Goal: Find contact information: Find contact information

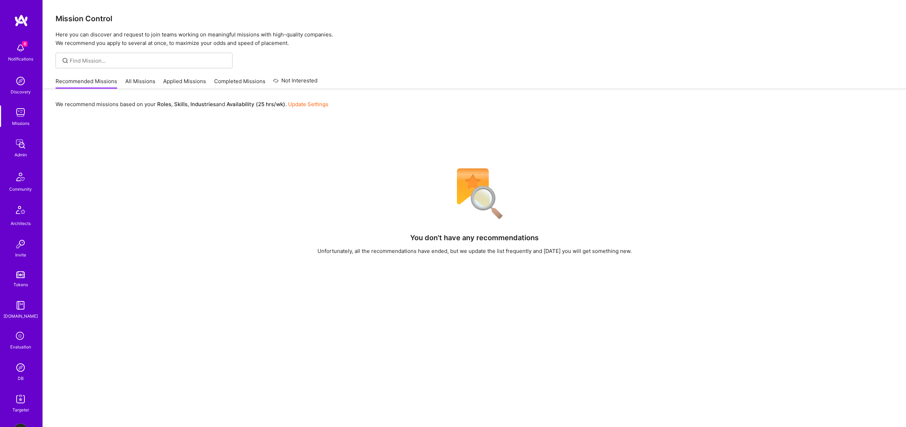
click at [23, 152] on div "Admin" at bounding box center [21, 154] width 12 height 7
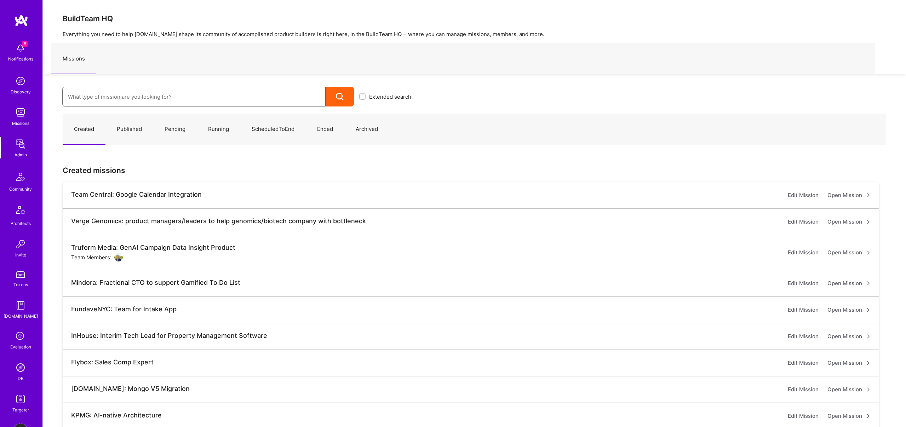
click at [95, 99] on input at bounding box center [194, 97] width 252 height 18
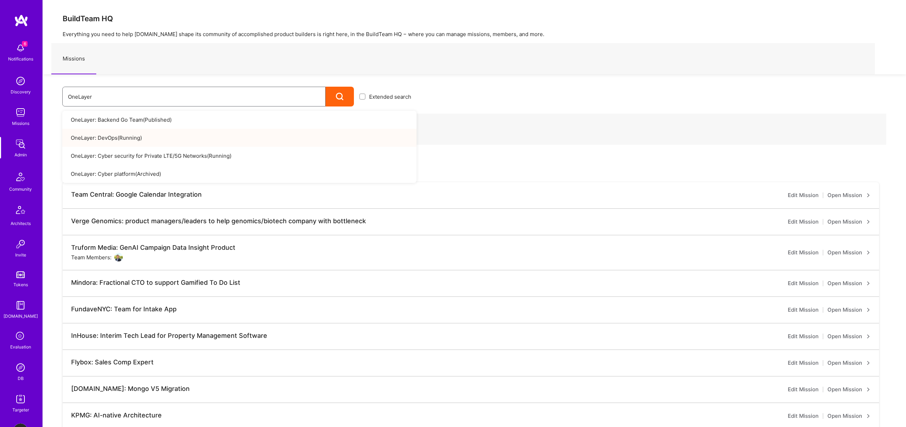
type input "OneLayer"
click at [112, 136] on link "OneLayer: DevOps ( Running )" at bounding box center [239, 138] width 354 height 18
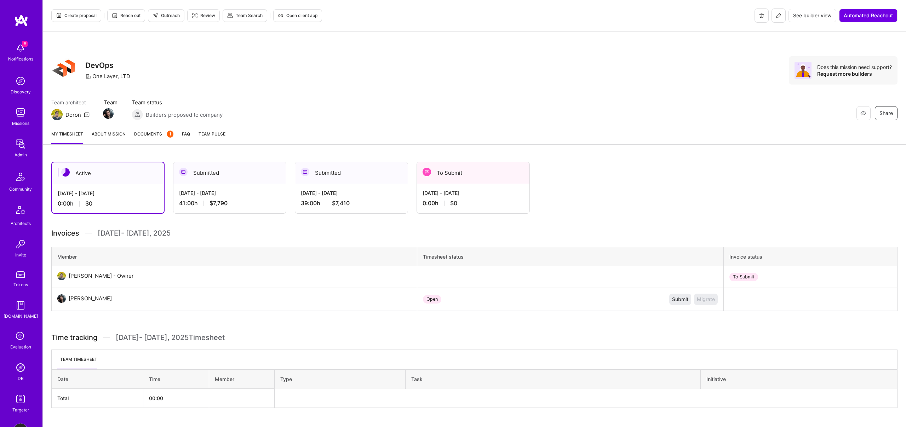
click at [113, 128] on div "My timesheet About Mission Documents 1 FAQ Team Pulse" at bounding box center [474, 135] width 863 height 20
click at [110, 132] on link "About Mission" at bounding box center [109, 137] width 34 height 14
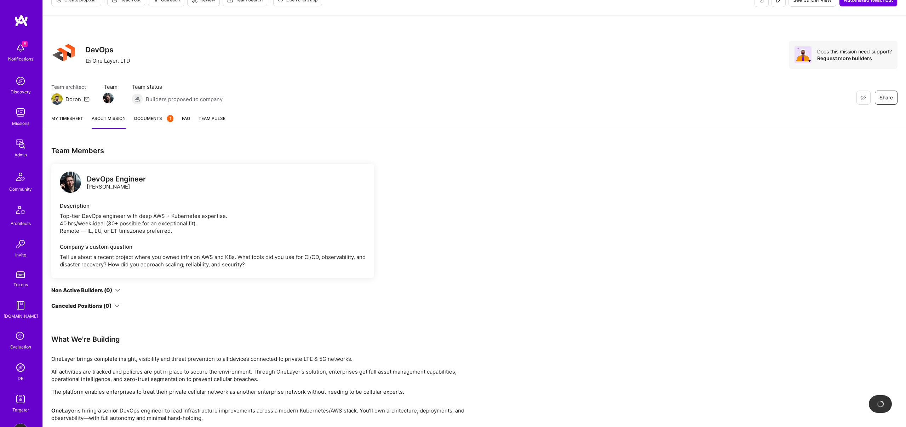
scroll to position [15, 0]
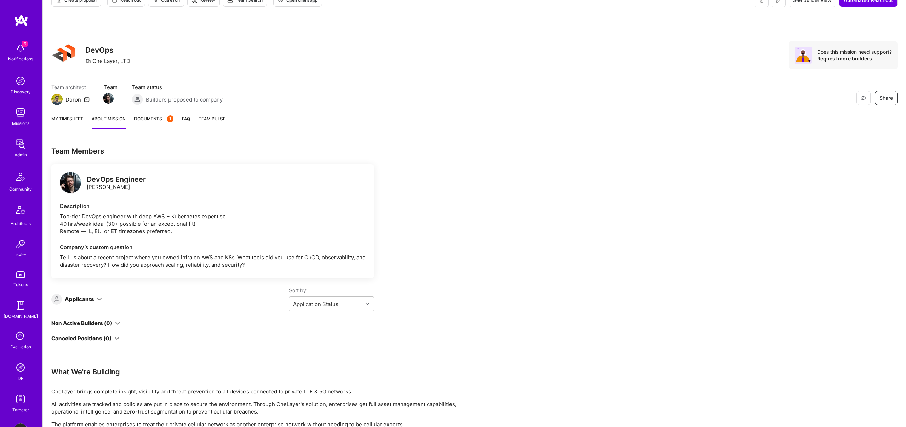
click at [94, 300] on div "Applicants" at bounding box center [76, 299] width 51 height 11
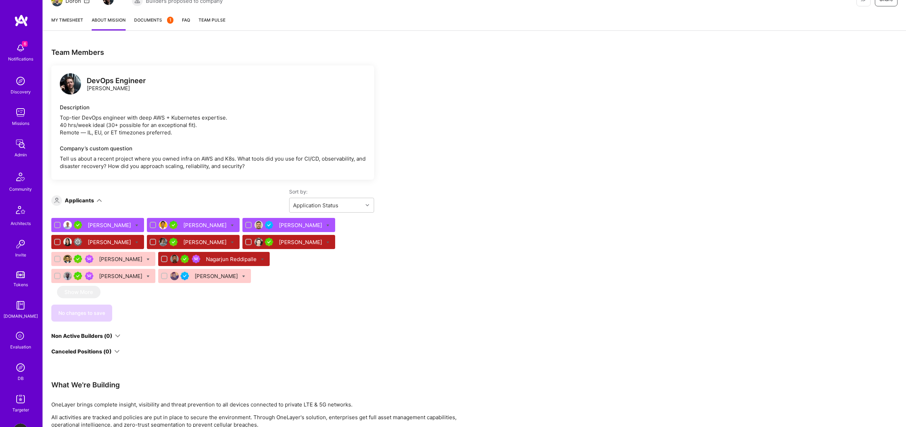
scroll to position [110, 0]
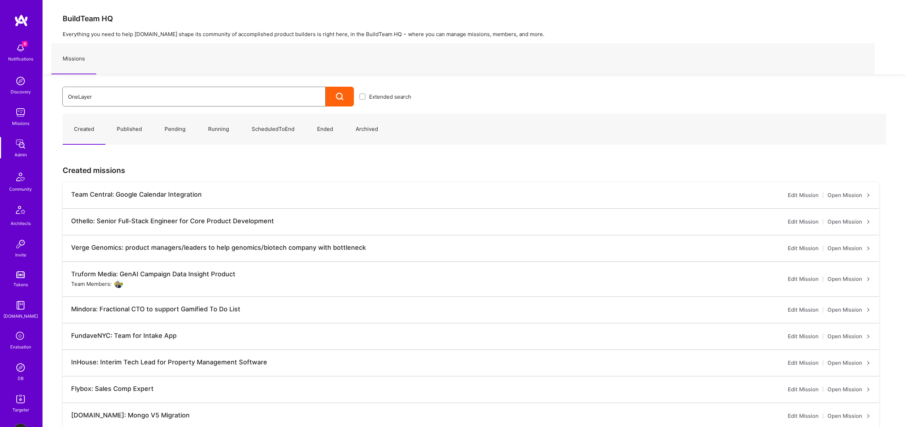
click at [142, 101] on input "OneLayer" at bounding box center [194, 97] width 252 height 18
click at [333, 99] on div at bounding box center [340, 97] width 28 height 20
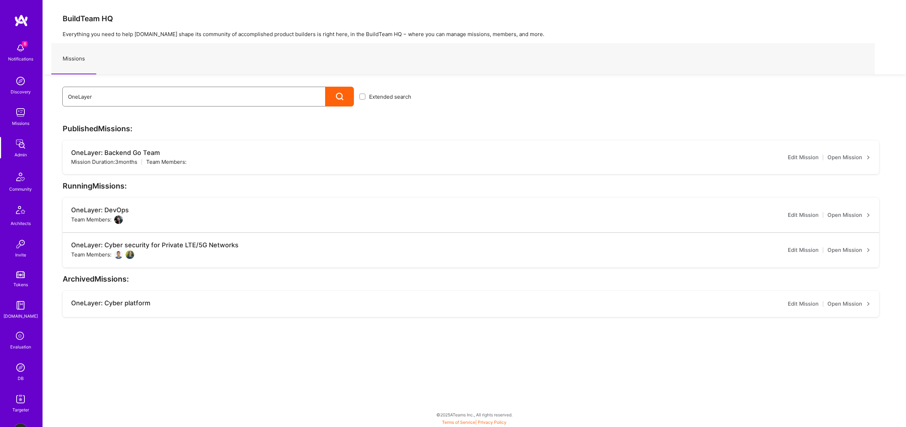
click at [121, 90] on input "OneLayer" at bounding box center [194, 97] width 252 height 18
click at [842, 157] on link "Open Mission" at bounding box center [848, 157] width 43 height 8
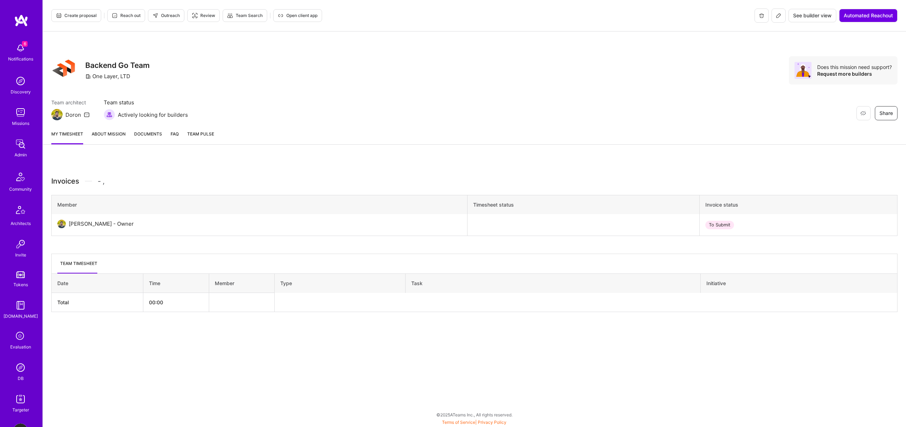
click at [104, 136] on link "About Mission" at bounding box center [109, 137] width 34 height 14
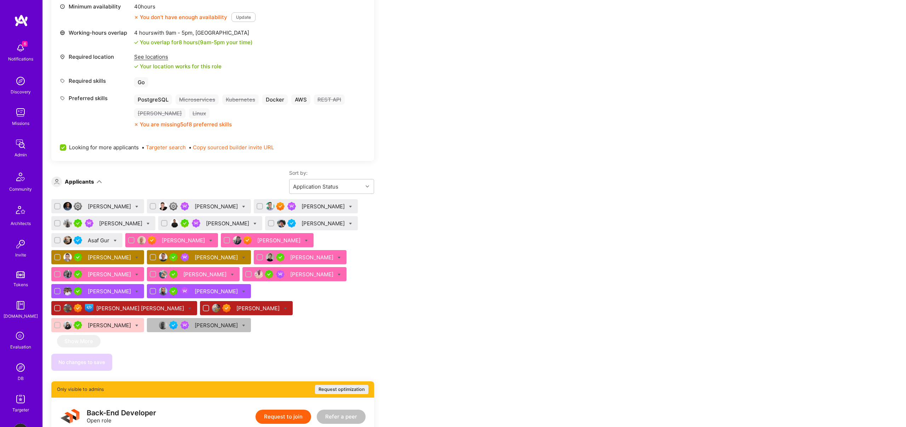
scroll to position [393, 0]
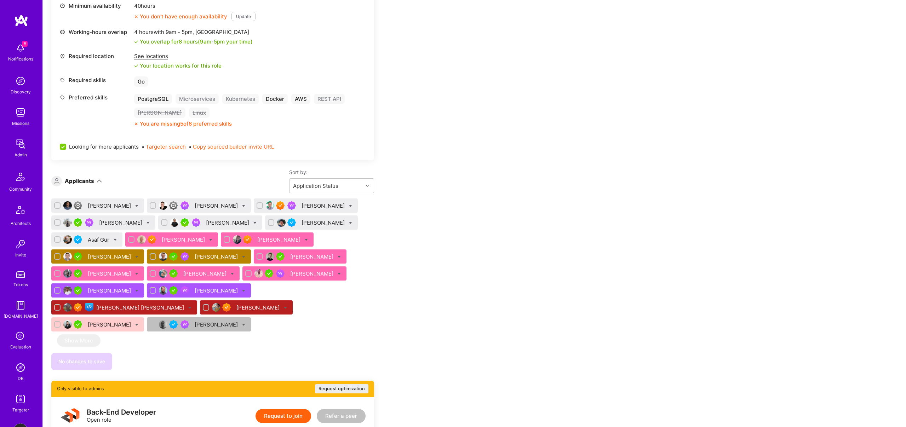
click at [104, 253] on div "[PERSON_NAME]" at bounding box center [110, 256] width 45 height 7
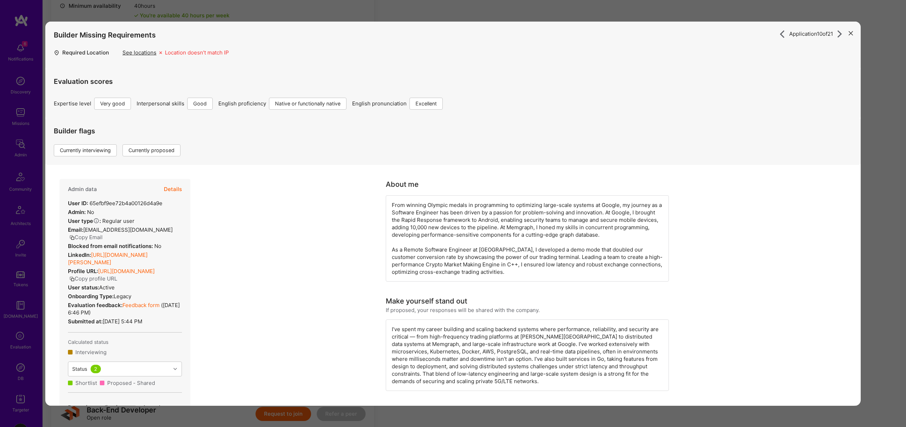
click at [86, 236] on button "Copy Email" at bounding box center [85, 237] width 33 height 7
click at [204, 18] on div "Application 10 of 21 Builder Missing Requirements Required Location See locatio…" at bounding box center [453, 213] width 906 height 427
